Goal: Information Seeking & Learning: Learn about a topic

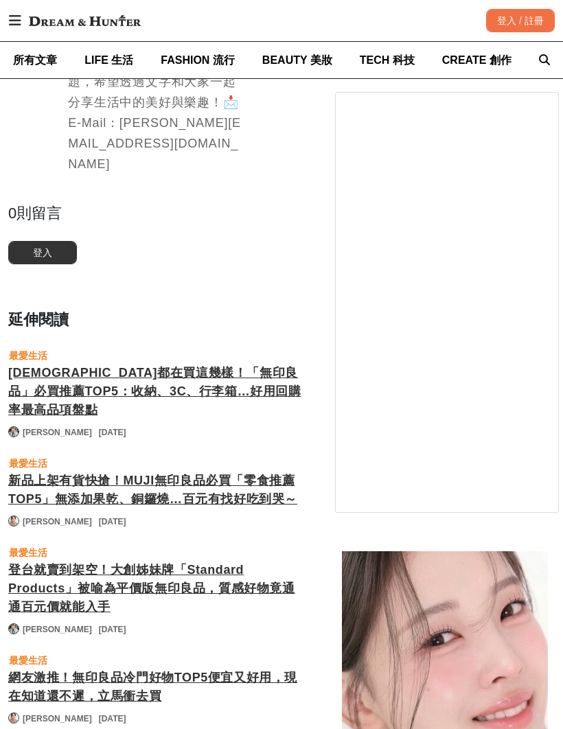
click at [244, 364] on div "[DEMOGRAPHIC_DATA]都在買這幾樣！「無印良品」必買推薦TOP5：收納、3C、行李箱…好用回購率最高品項盤點" at bounding box center [157, 392] width 299 height 56
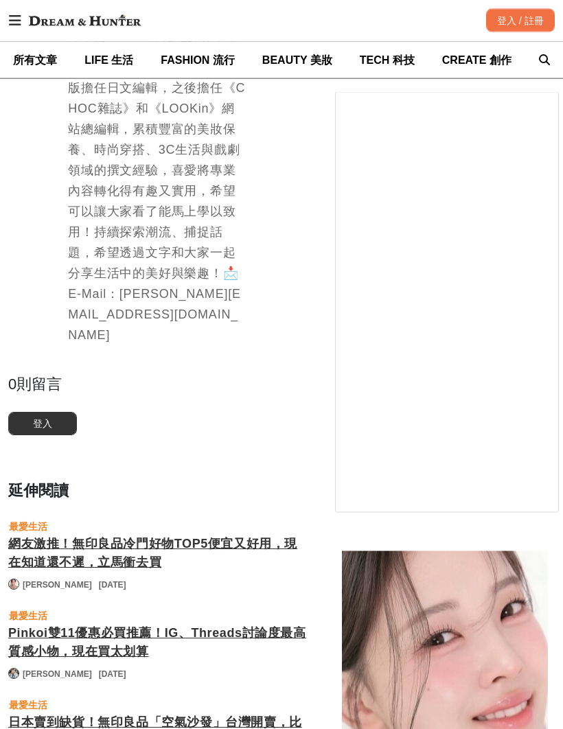
scroll to position [3241, 0]
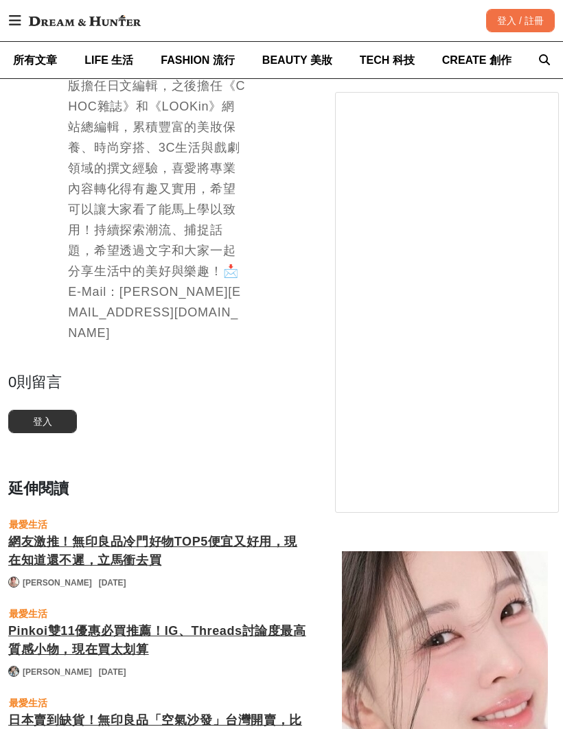
click at [277, 533] on div "網友激推！無印良品冷門好物TOP5便宜又好用，現在知道還不遲，立馬衝去買" at bounding box center [157, 551] width 299 height 37
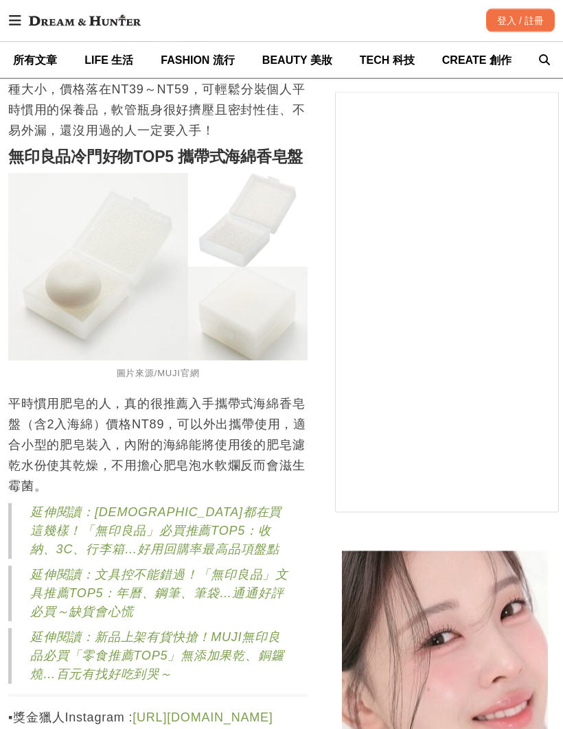
scroll to position [2237, 0]
click at [253, 536] on link "延伸閱讀：[DEMOGRAPHIC_DATA]都在買這幾樣！「無印良品」必買推薦TOP5：收納、3C、行李箱…好用回購率最高品項盤點" at bounding box center [155, 531] width 251 height 51
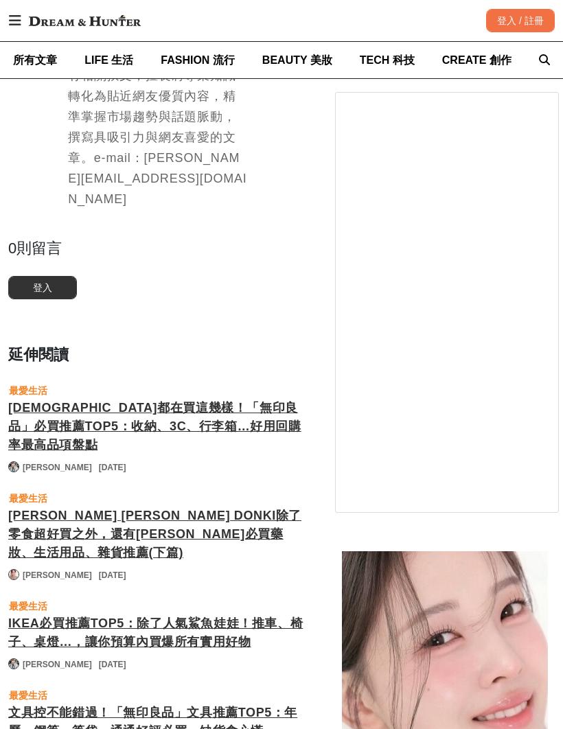
scroll to position [4447, 0]
